Goal: Task Accomplishment & Management: Use online tool/utility

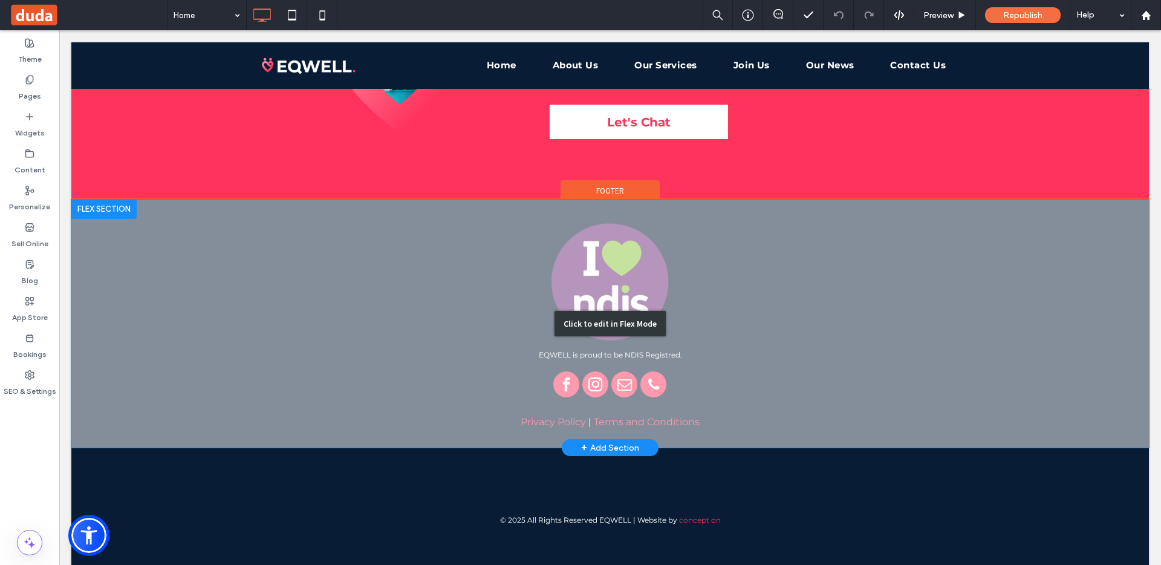
click at [671, 283] on div "Click to edit in Flex Mode" at bounding box center [610, 324] width 1078 height 248
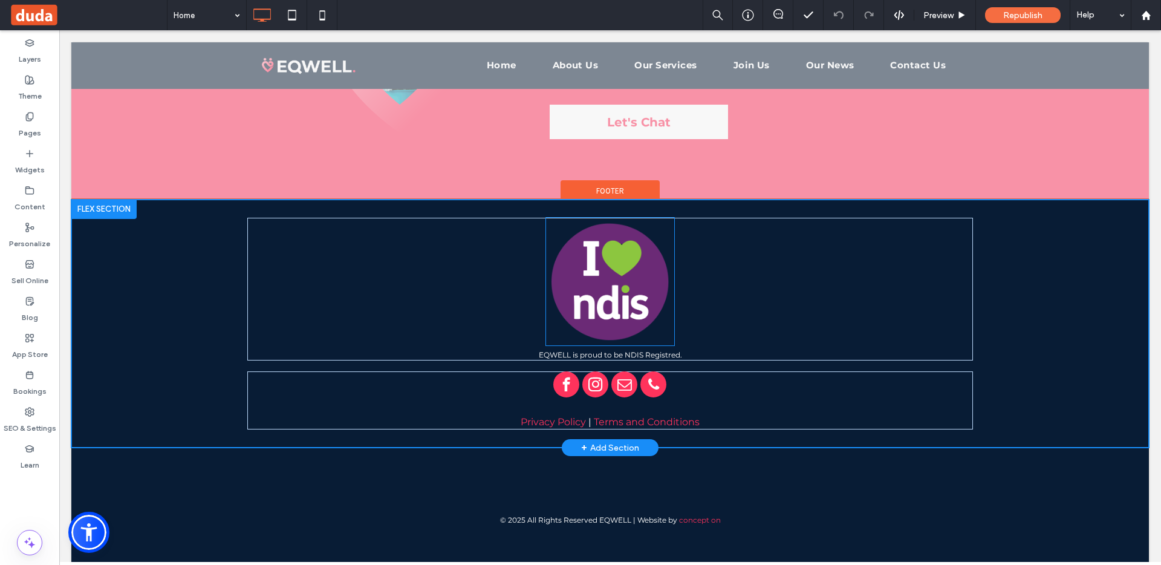
scroll to position [3472, 0]
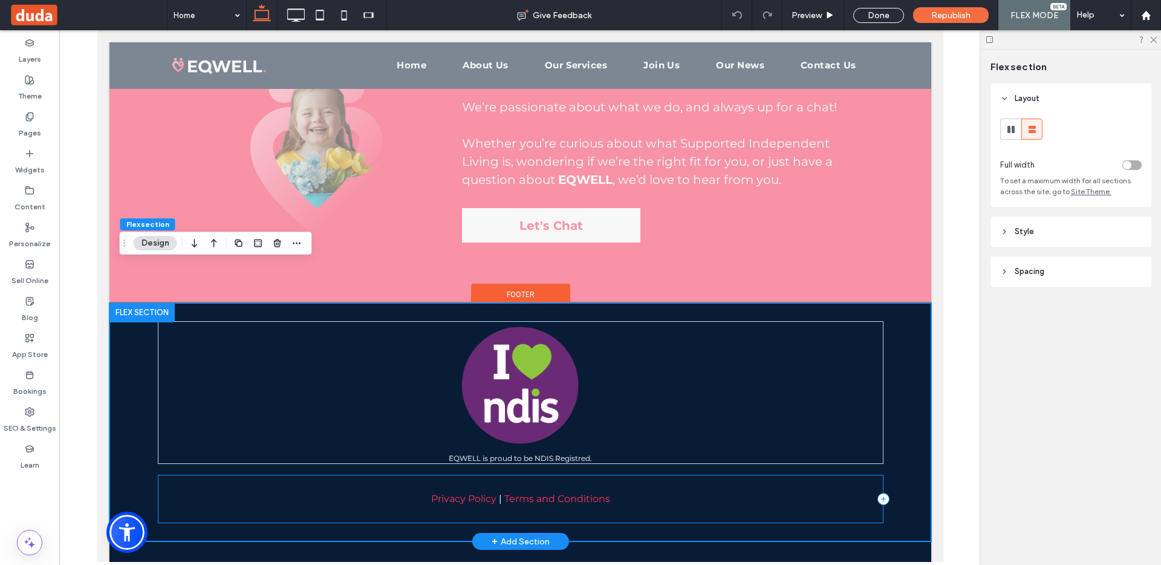
click at [544, 475] on div "Privacy Policy | Terms and Conditions" at bounding box center [520, 499] width 726 height 48
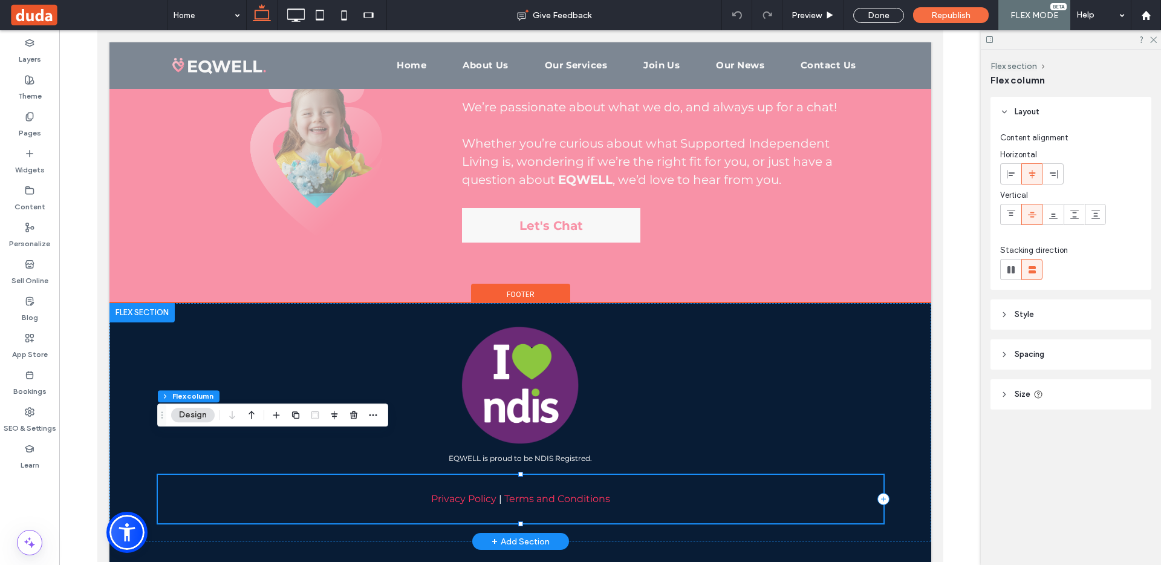
click at [527, 475] on div "Privacy Policy | Terms and Conditions" at bounding box center [520, 499] width 726 height 48
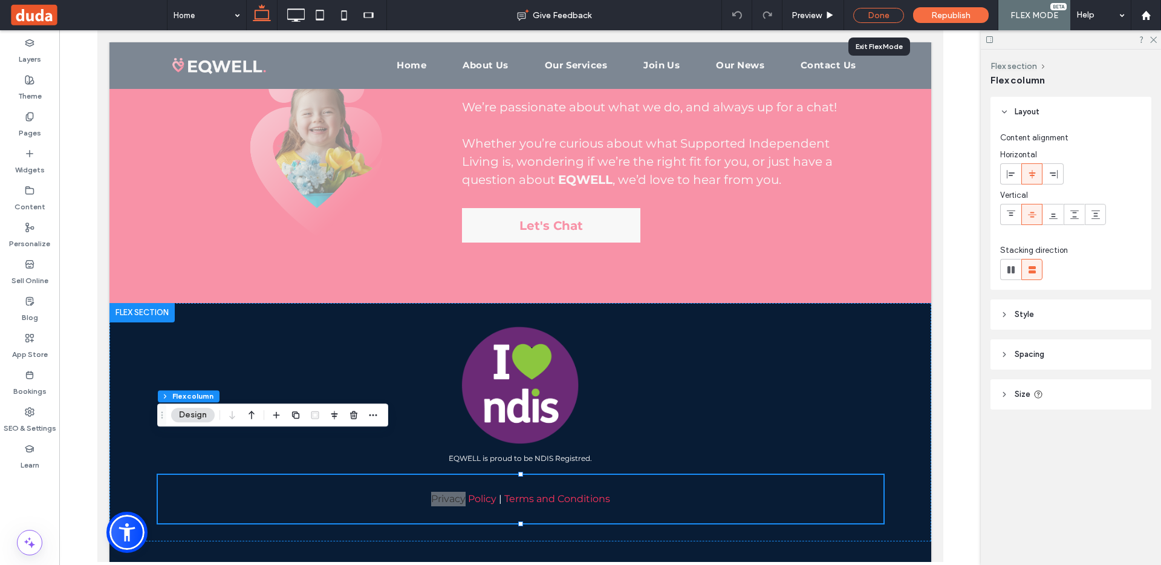
click at [867, 11] on div "Done" at bounding box center [879, 15] width 51 height 15
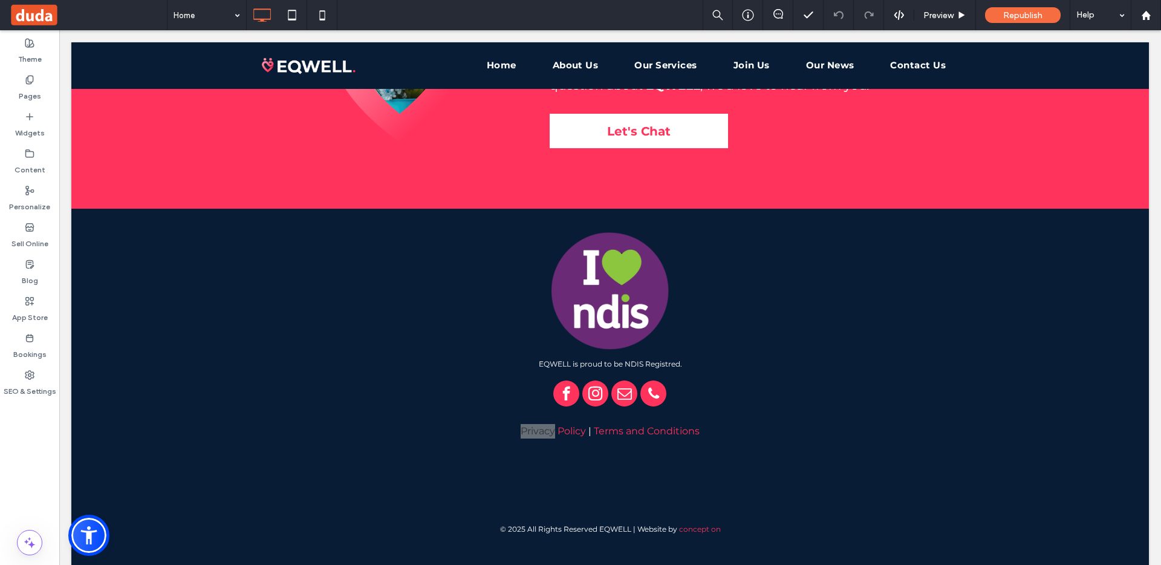
scroll to position [3469, 0]
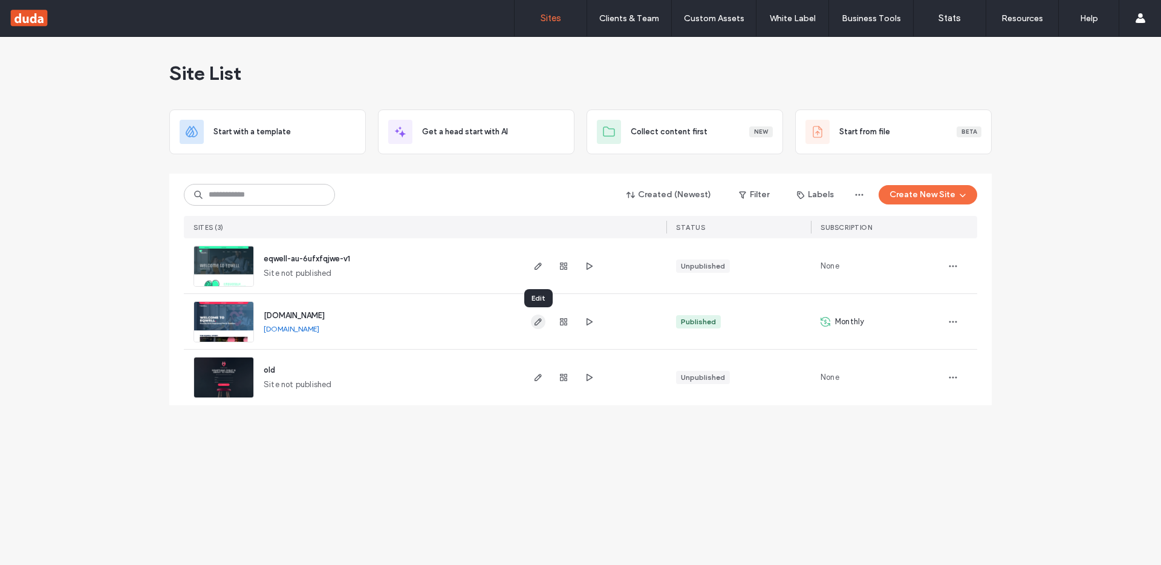
click at [537, 324] on icon "button" at bounding box center [539, 322] width 10 height 10
